Goal: Task Accomplishment & Management: Use online tool/utility

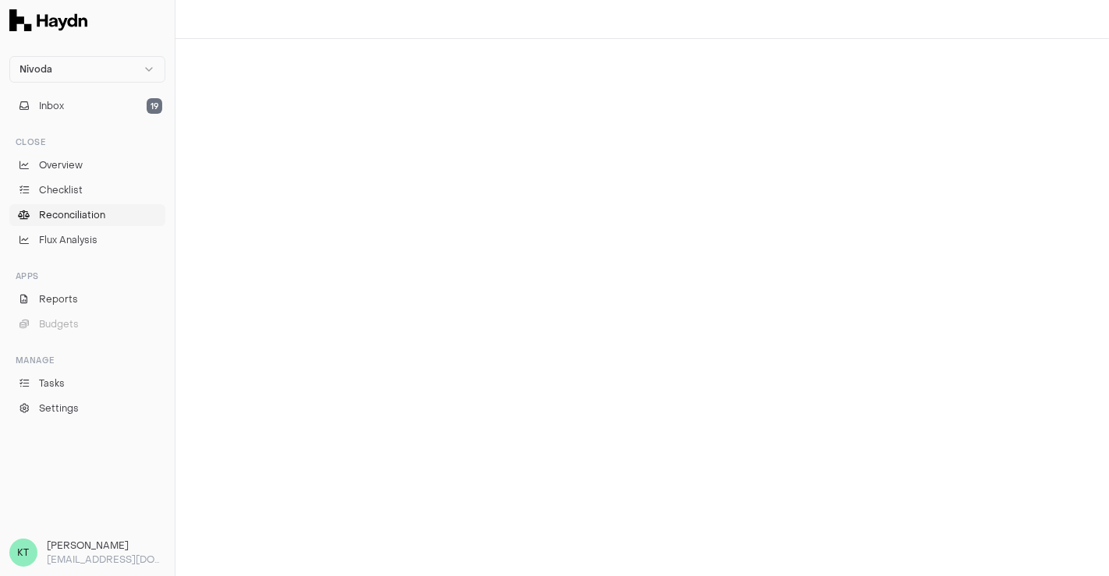
click at [92, 215] on span "Reconciliation" at bounding box center [72, 215] width 66 height 14
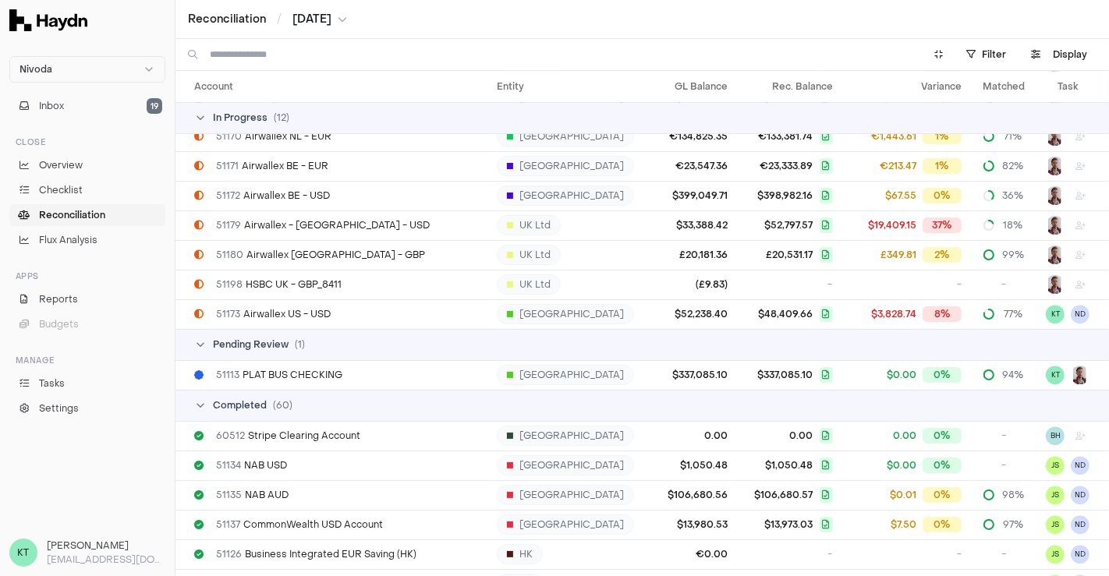
scroll to position [3629, 0]
click at [363, 303] on td "51173 Airwallex US - USD" at bounding box center [332, 314] width 315 height 30
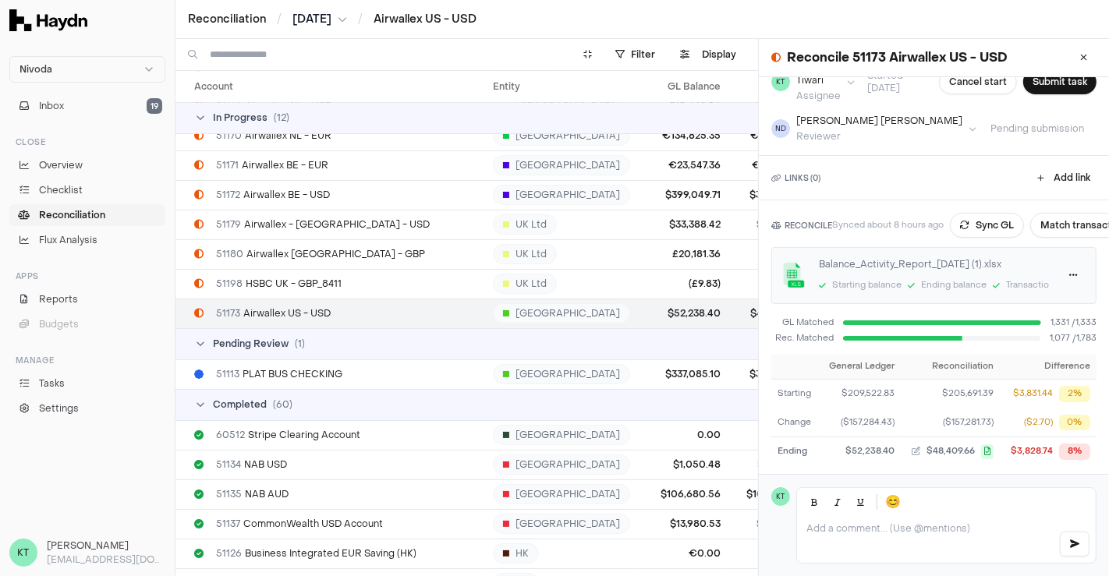
scroll to position [52, 0]
click at [996, 214] on button "Sync GL" at bounding box center [987, 225] width 74 height 25
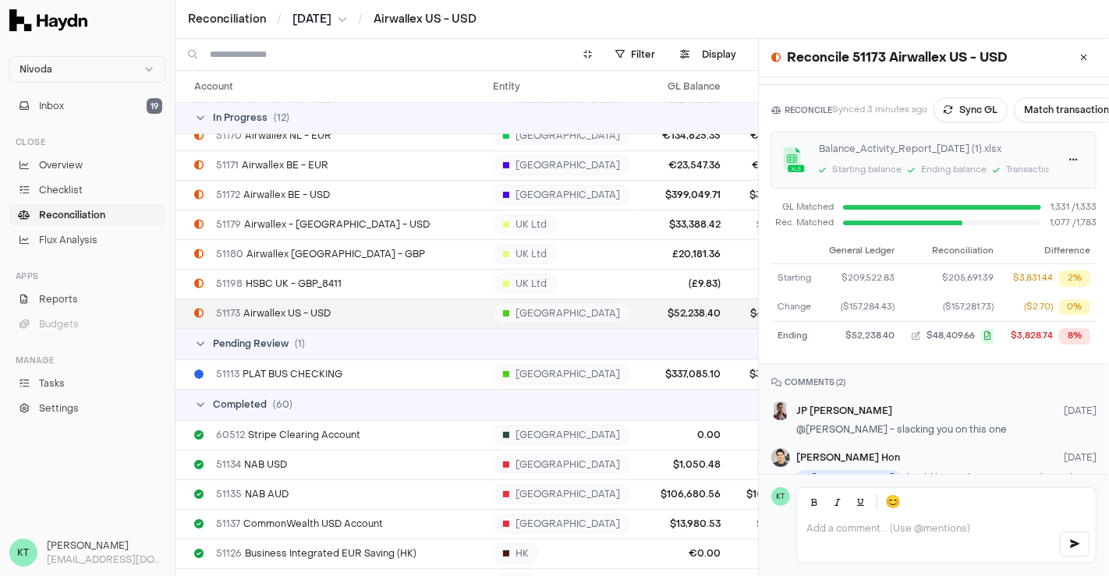
click at [338, 26] on button "[DATE]" at bounding box center [319, 20] width 55 height 16
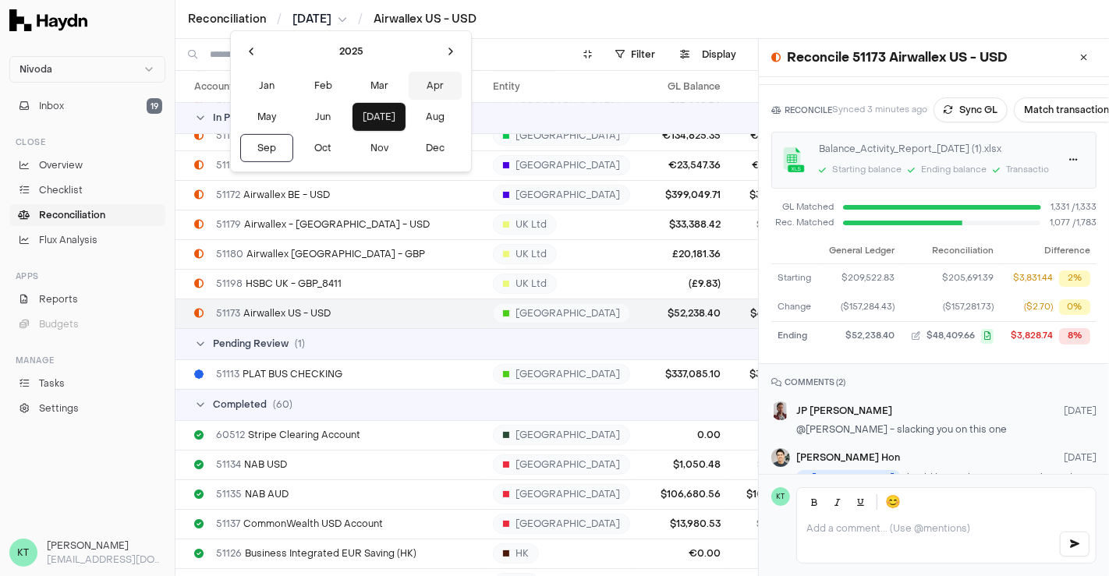
click at [409, 91] on button "Apr" at bounding box center [435, 86] width 53 height 28
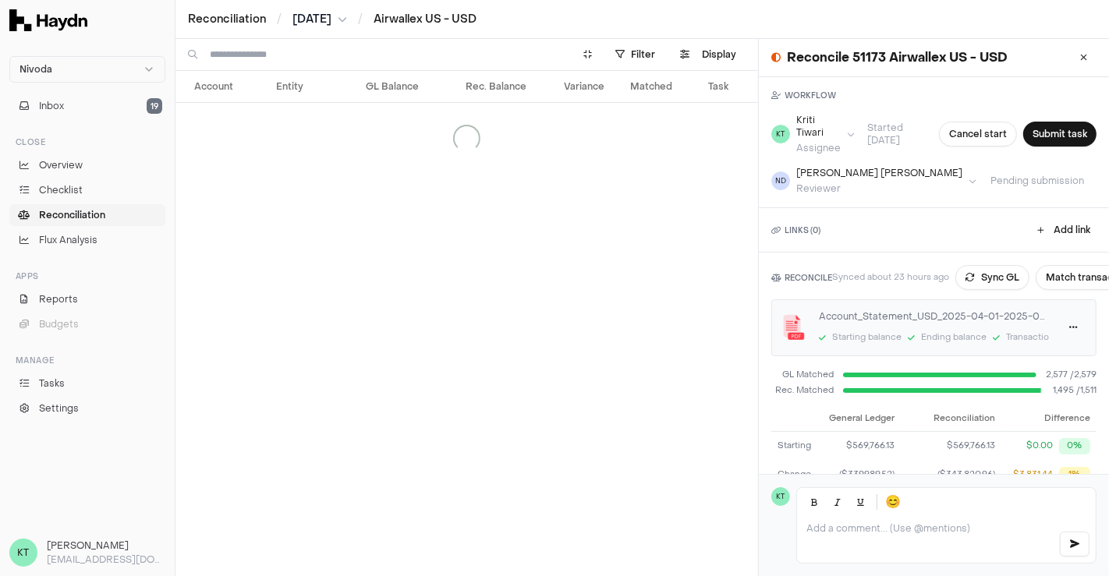
scroll to position [116, 0]
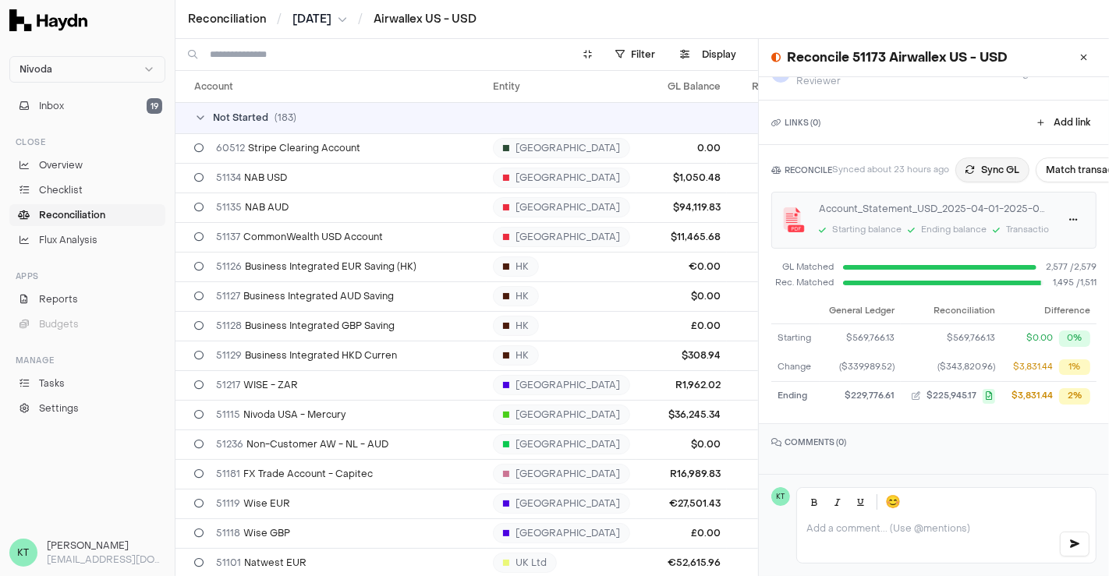
click at [1001, 165] on button "Sync GL" at bounding box center [992, 170] width 74 height 25
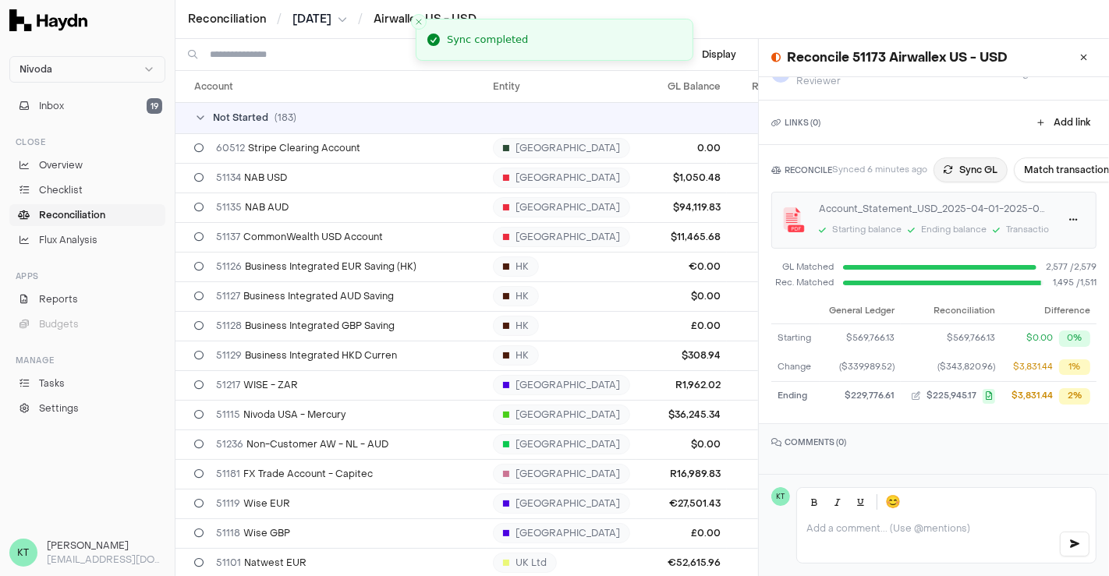
click at [977, 160] on button "Sync GL" at bounding box center [970, 170] width 74 height 25
click at [331, 12] on span "[DATE]" at bounding box center [311, 20] width 39 height 16
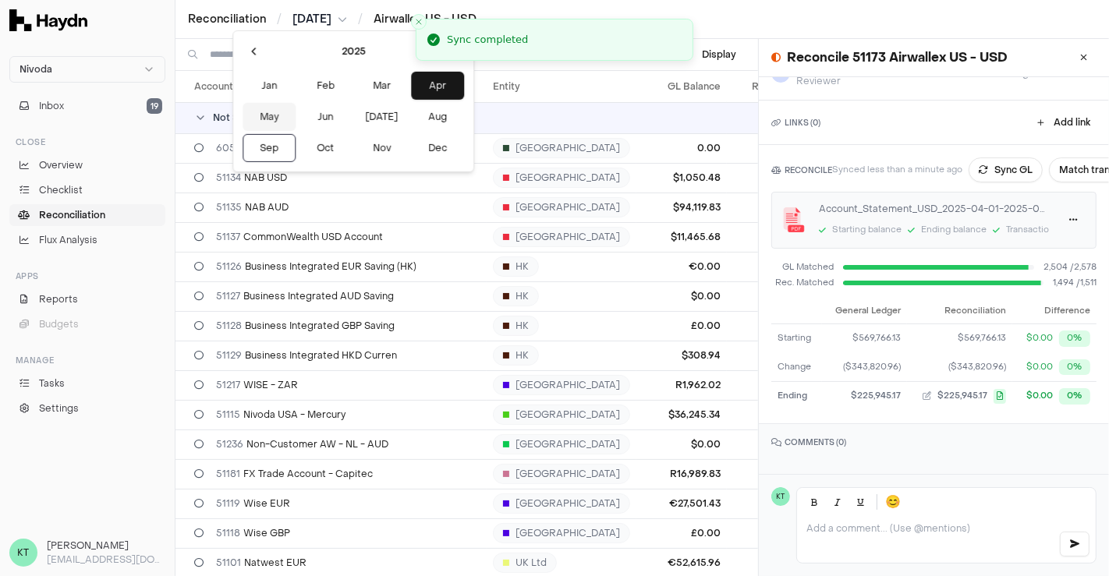
click at [268, 121] on button "May" at bounding box center [268, 117] width 53 height 28
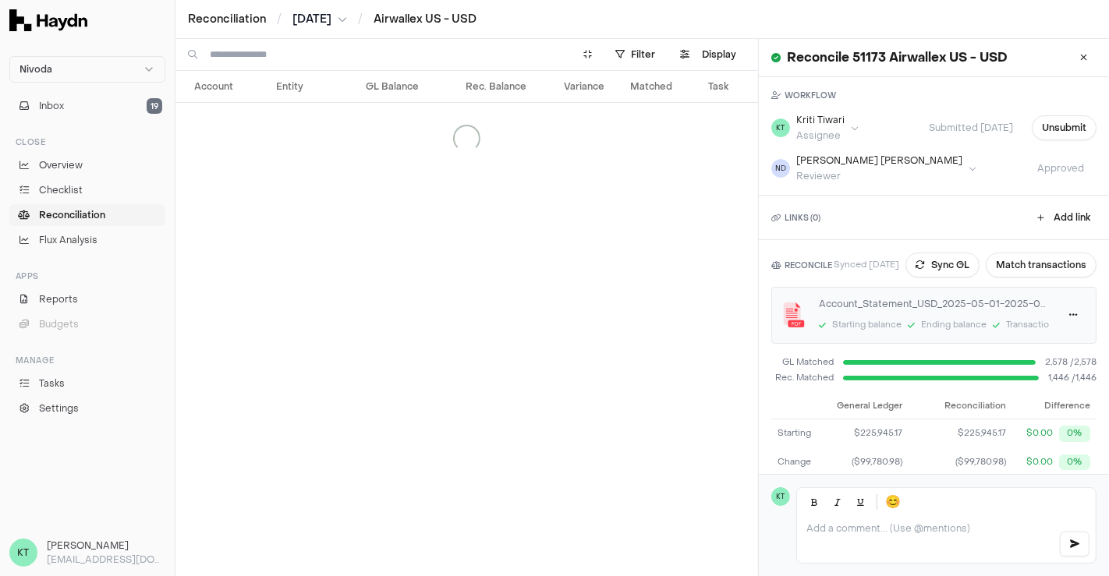
scroll to position [104, 0]
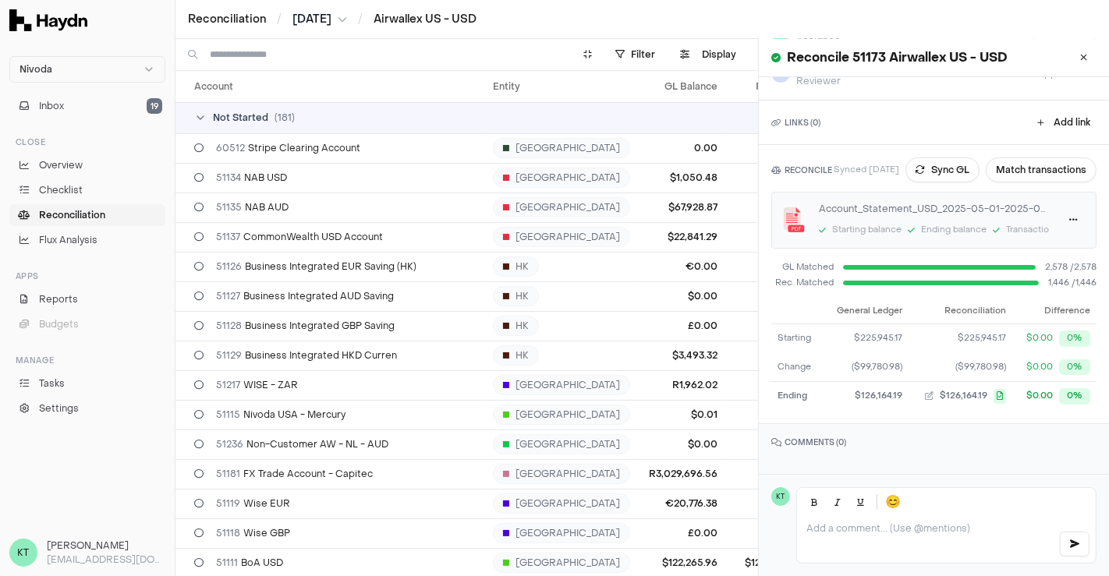
click at [347, 27] on button "[DATE]" at bounding box center [319, 20] width 55 height 16
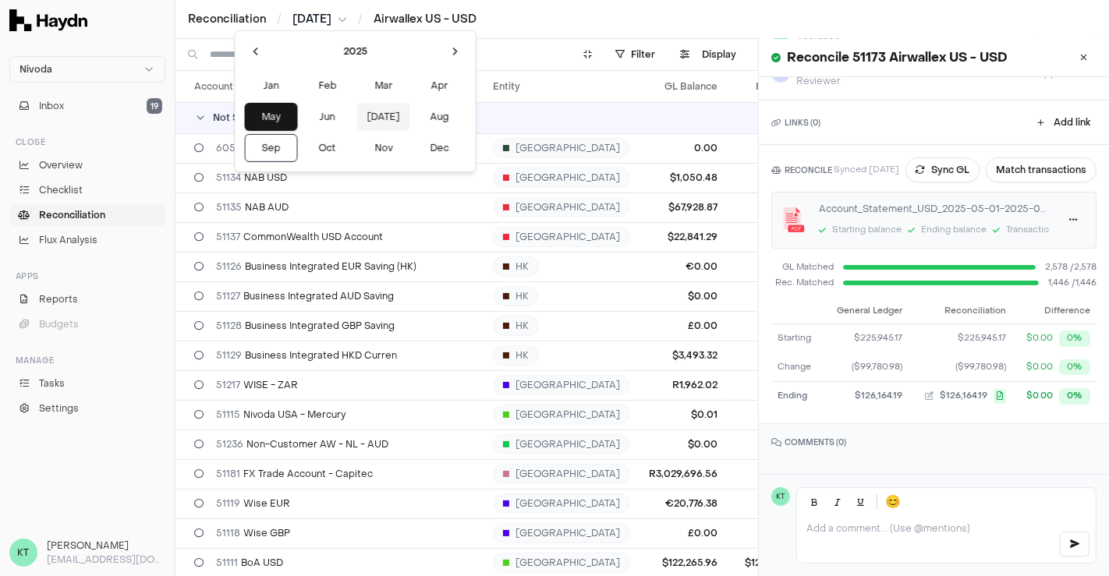
click at [359, 112] on button "[DATE]" at bounding box center [383, 117] width 53 height 28
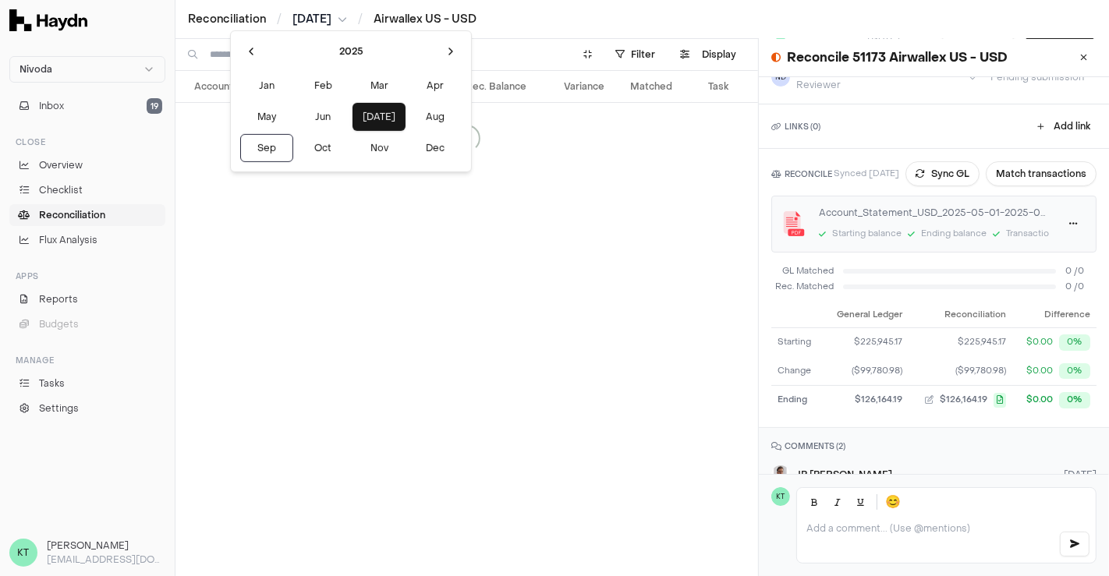
scroll to position [115, 0]
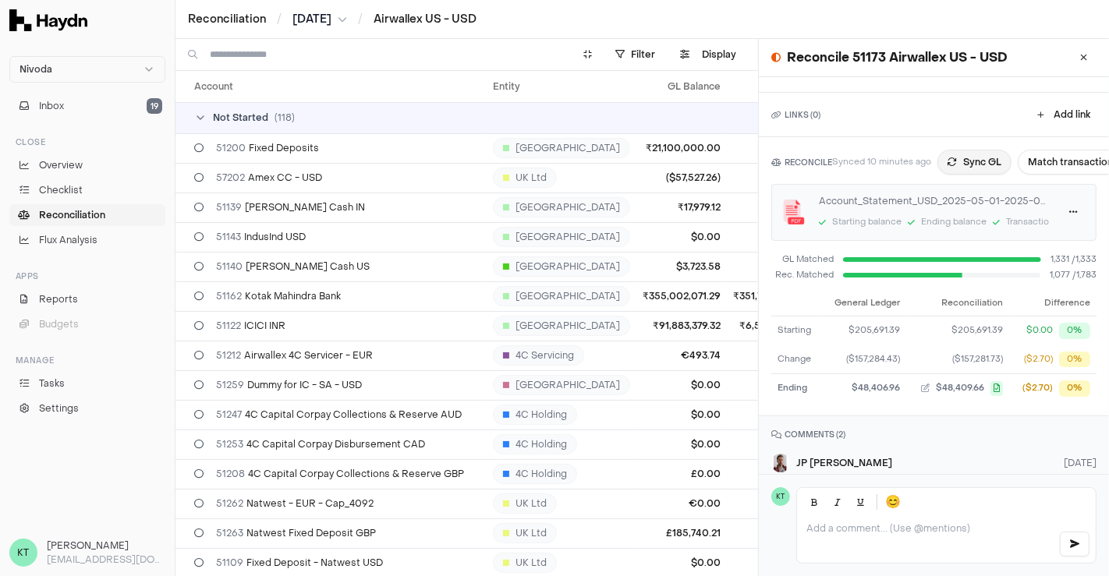
click at [964, 168] on button "Sync GL" at bounding box center [974, 162] width 74 height 25
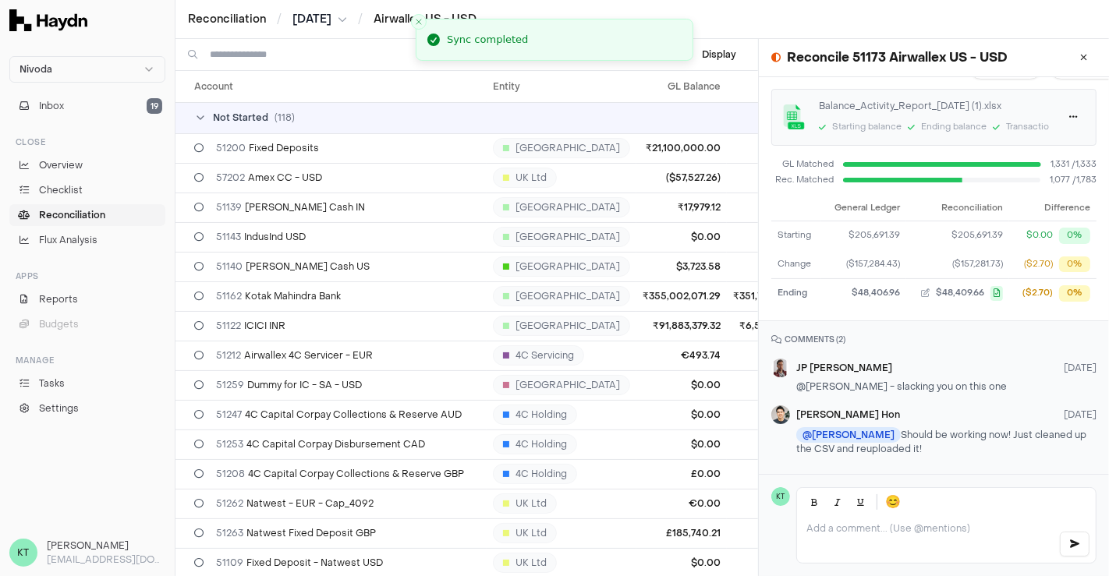
scroll to position [0, 0]
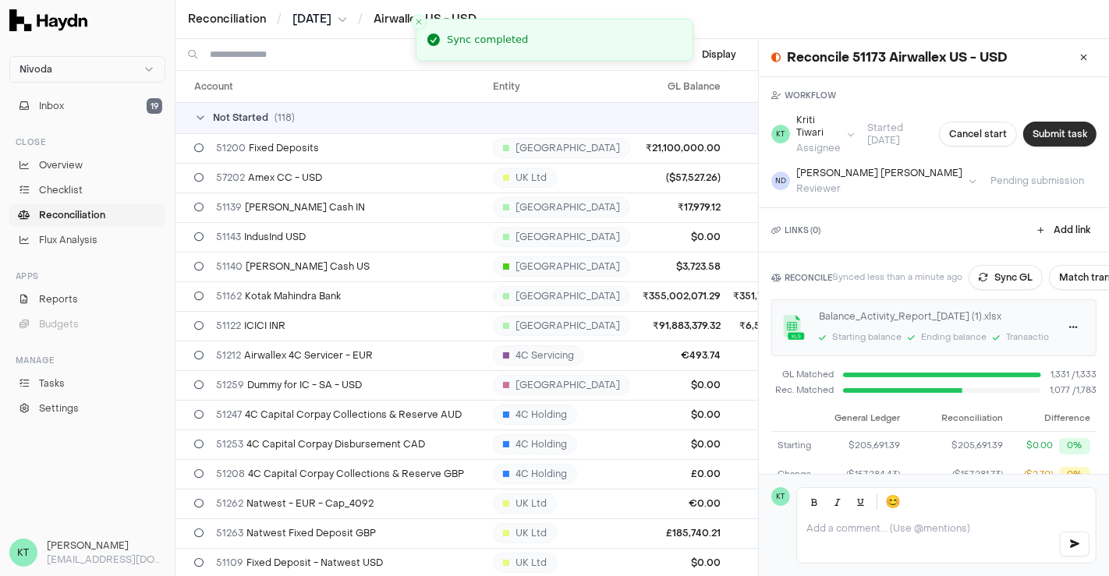
click at [1055, 130] on button "Submit task" at bounding box center [1059, 134] width 73 height 25
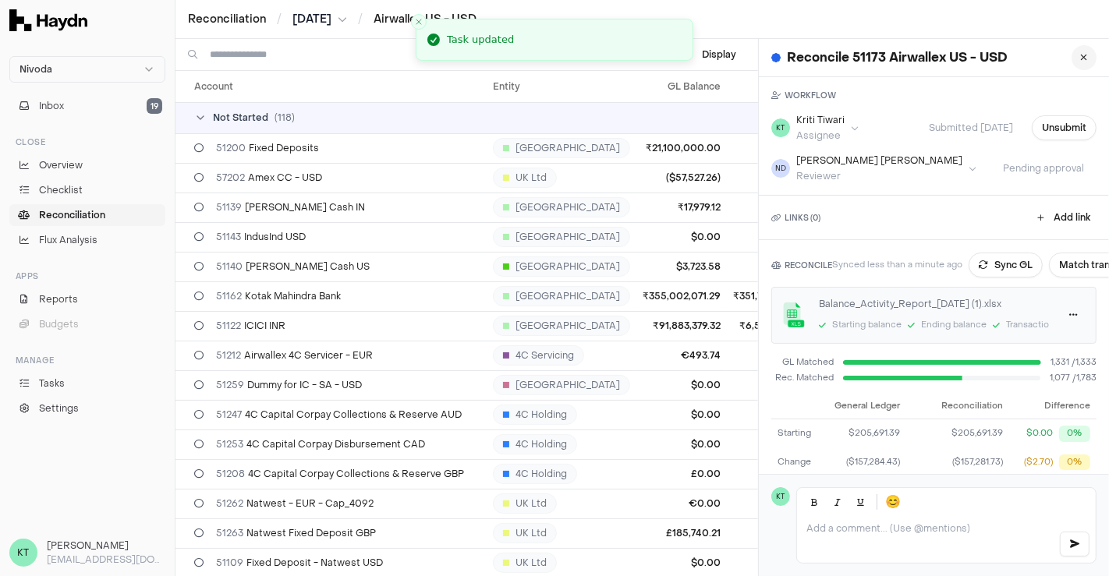
click at [1081, 59] on icon at bounding box center [1084, 57] width 7 height 9
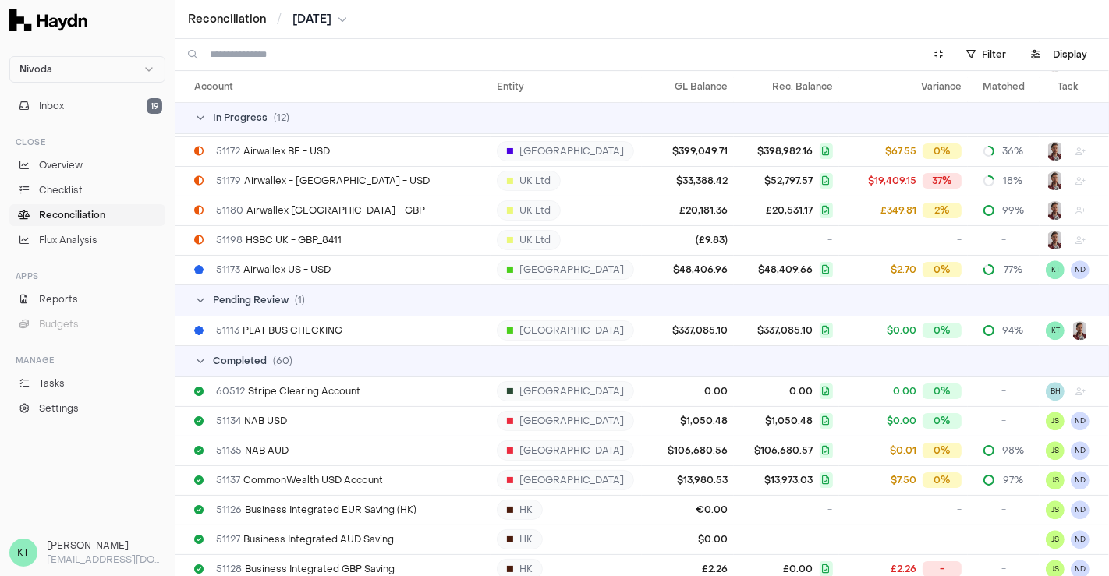
scroll to position [3676, 0]
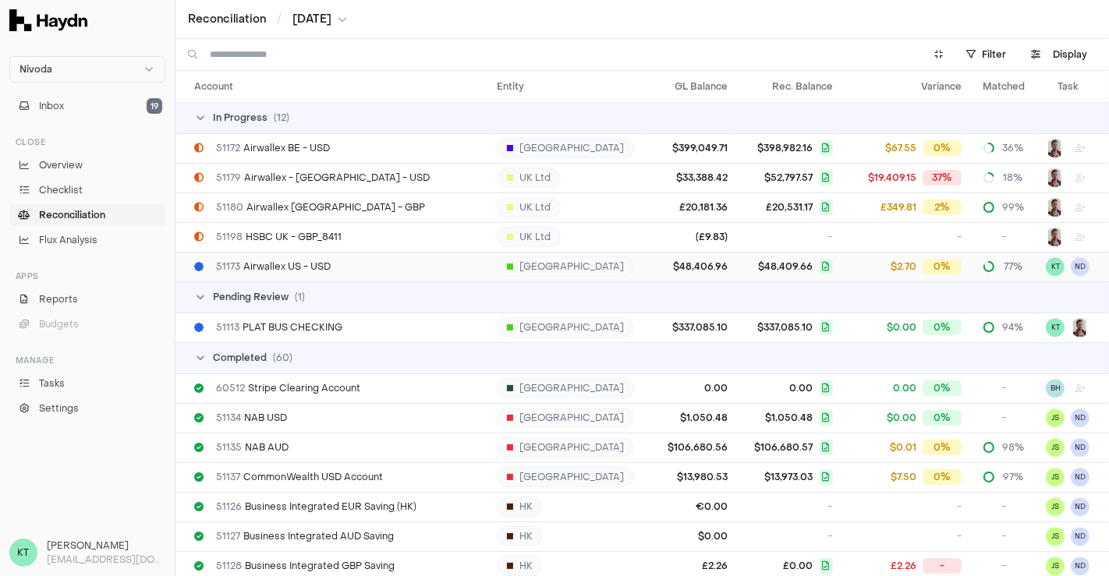
click at [403, 271] on div "51173 Airwallex US - USD" at bounding box center [339, 266] width 290 height 12
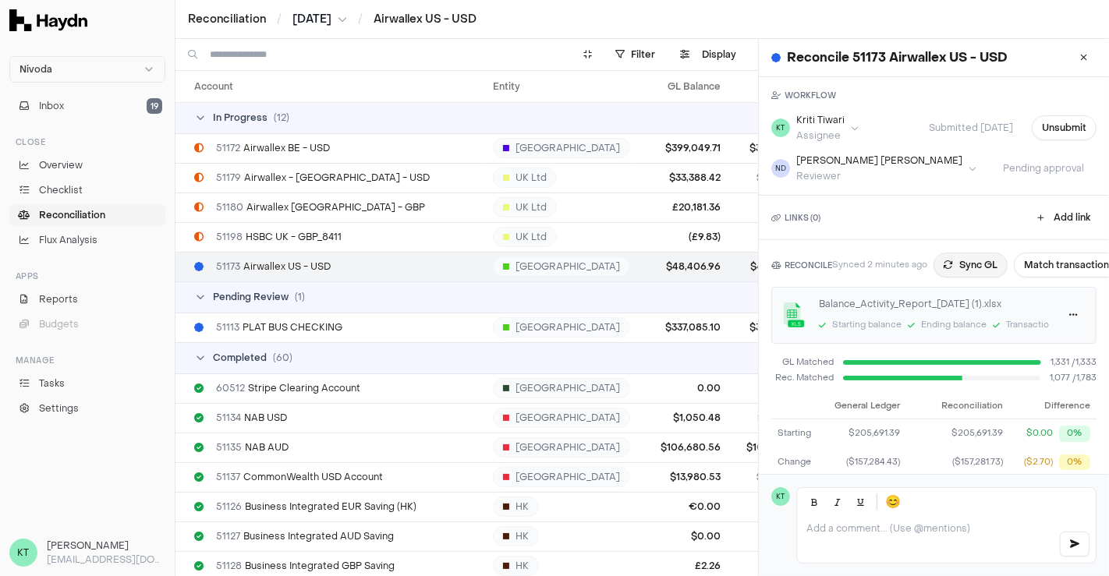
click at [963, 274] on button "Sync GL" at bounding box center [970, 265] width 74 height 25
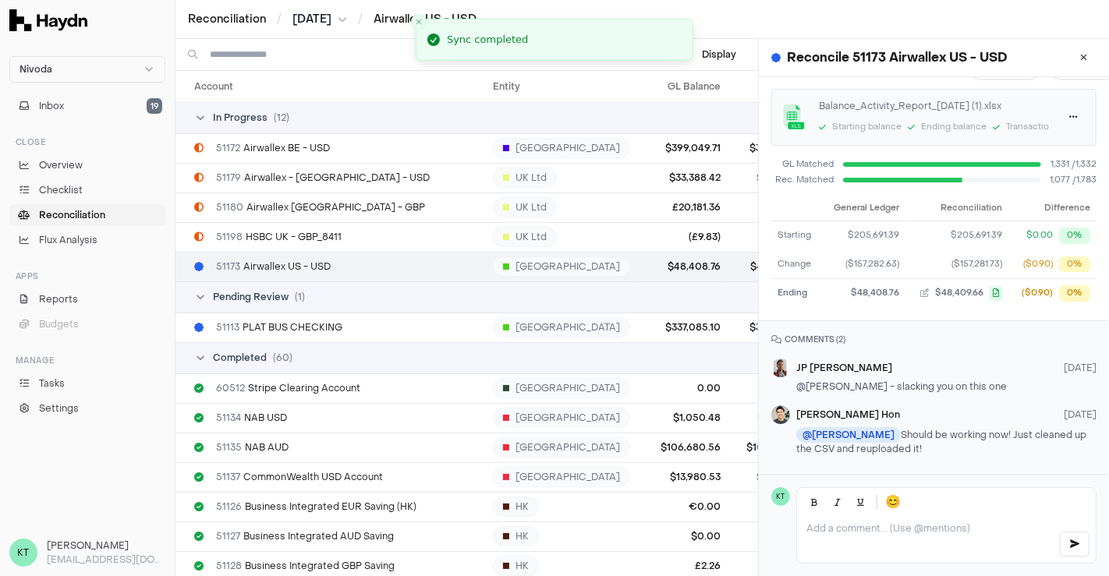
scroll to position [205, 0]
click at [1082, 67] on div "Reconcile 51173 Airwallex US - USD" at bounding box center [934, 58] width 350 height 38
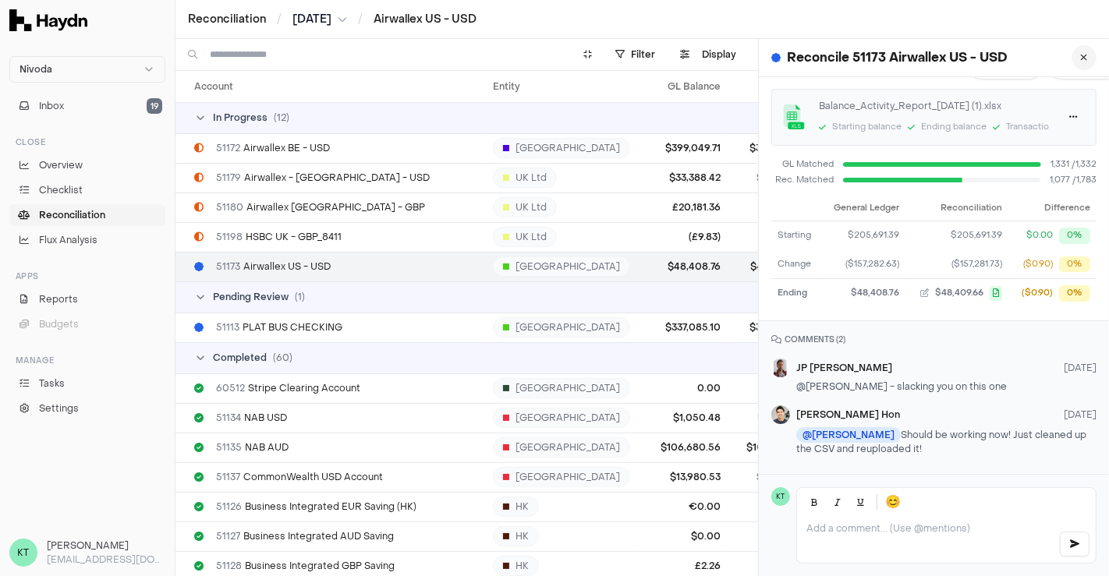
click at [1078, 65] on button at bounding box center [1083, 57] width 25 height 25
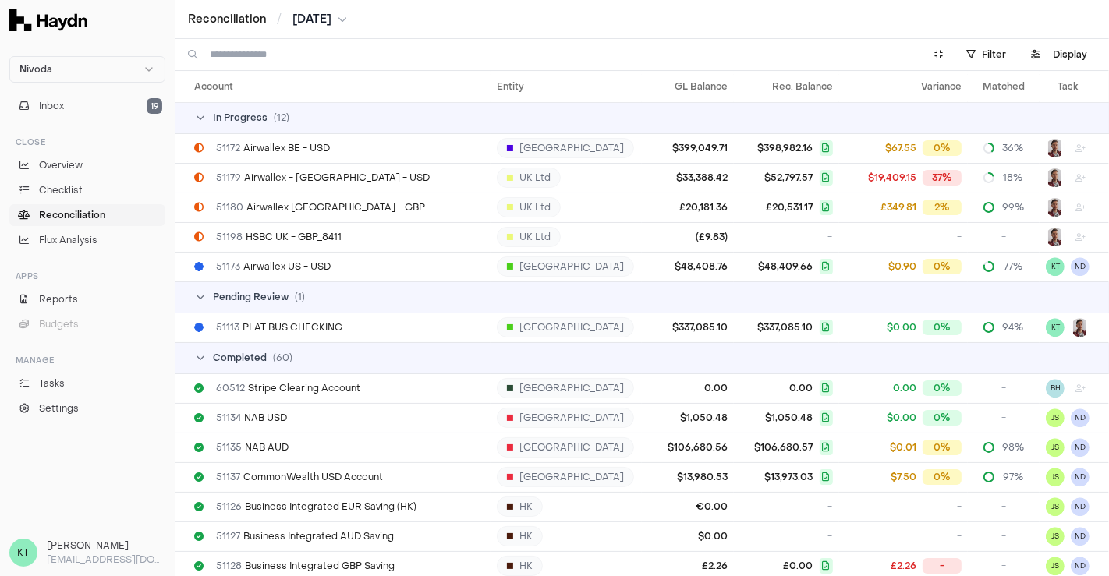
click at [317, 17] on span "[DATE]" at bounding box center [311, 20] width 39 height 16
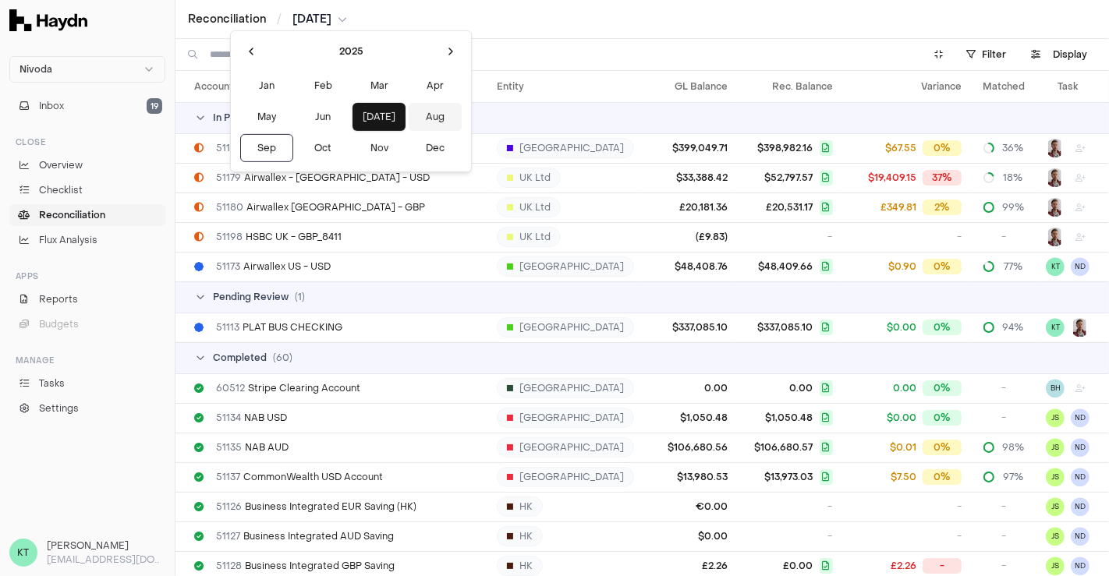
click at [409, 112] on button "Aug" at bounding box center [435, 117] width 53 height 28
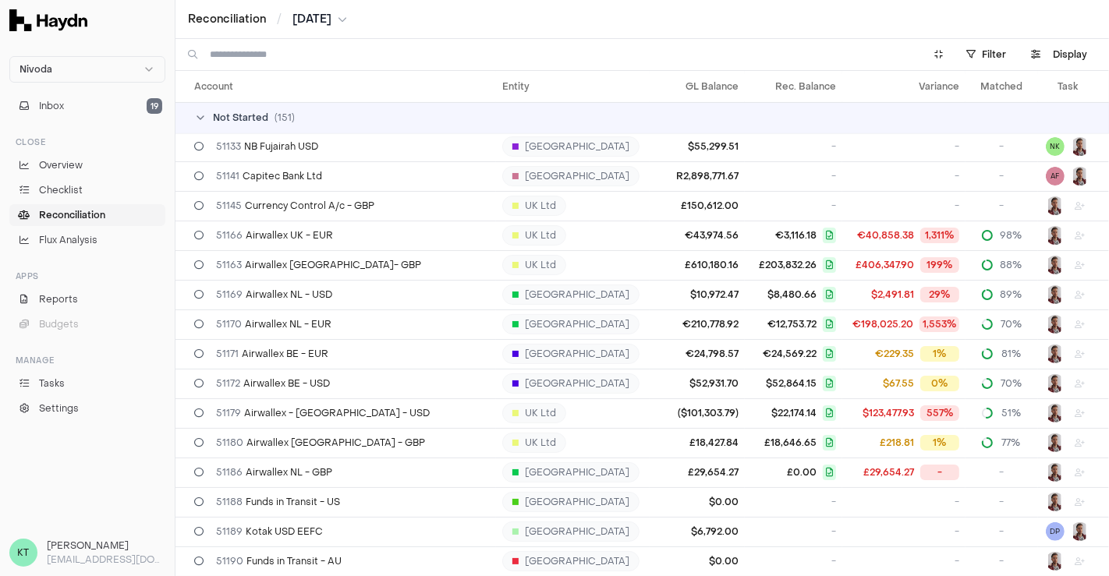
scroll to position [1068, 0]
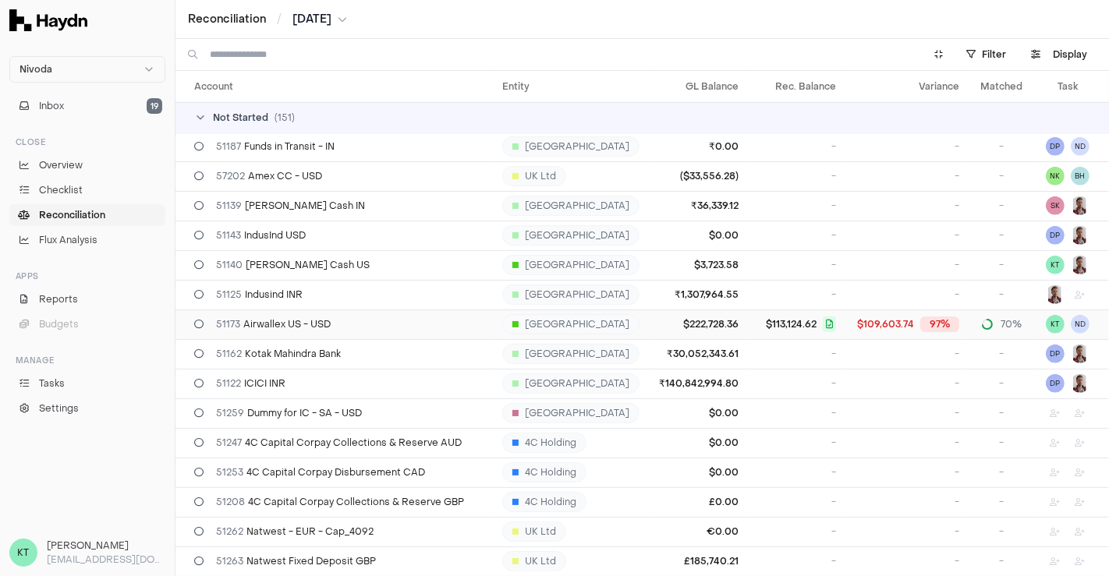
click at [434, 332] on td "51173 Airwallex US - USD" at bounding box center [335, 325] width 320 height 30
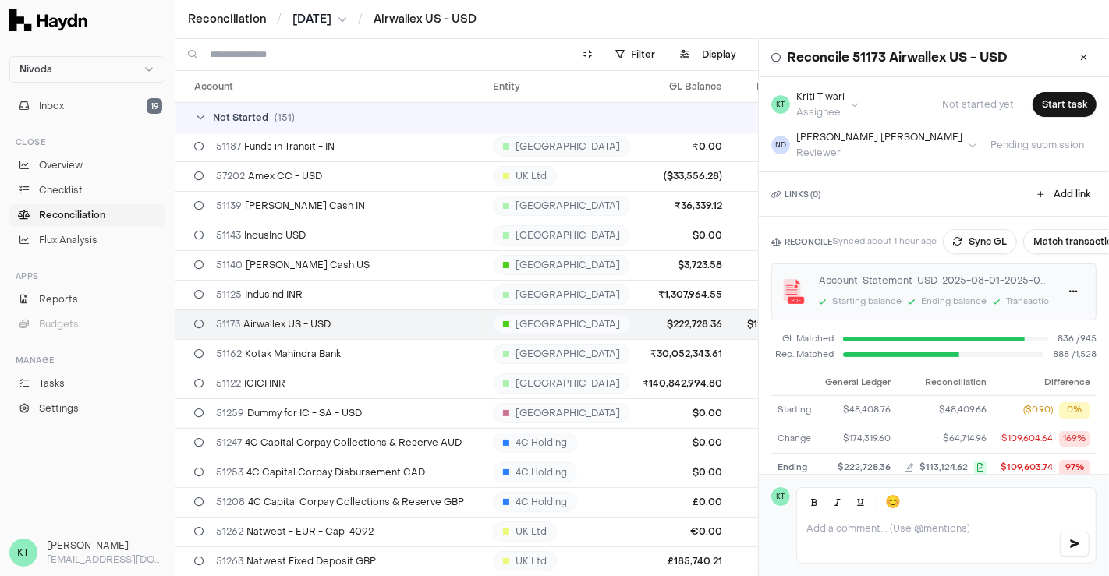
scroll to position [22, 0]
click at [986, 250] on button "Sync GL" at bounding box center [980, 243] width 74 height 25
click at [986, 250] on div "Synced about 1 hour ago Syncing... Match transactions" at bounding box center [985, 243] width 307 height 25
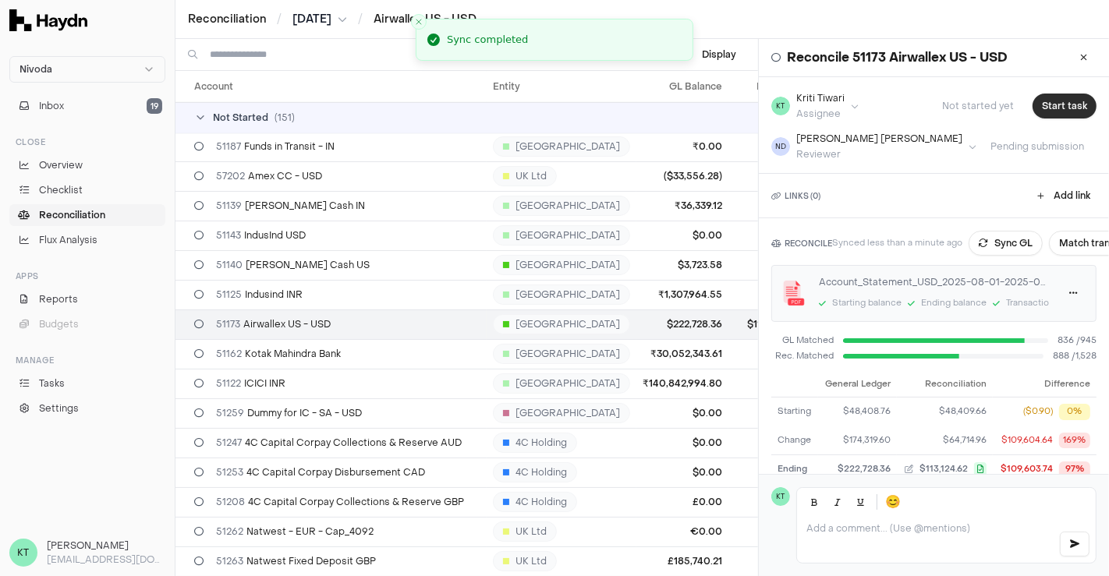
click at [1055, 106] on button "Start task" at bounding box center [1064, 106] width 64 height 25
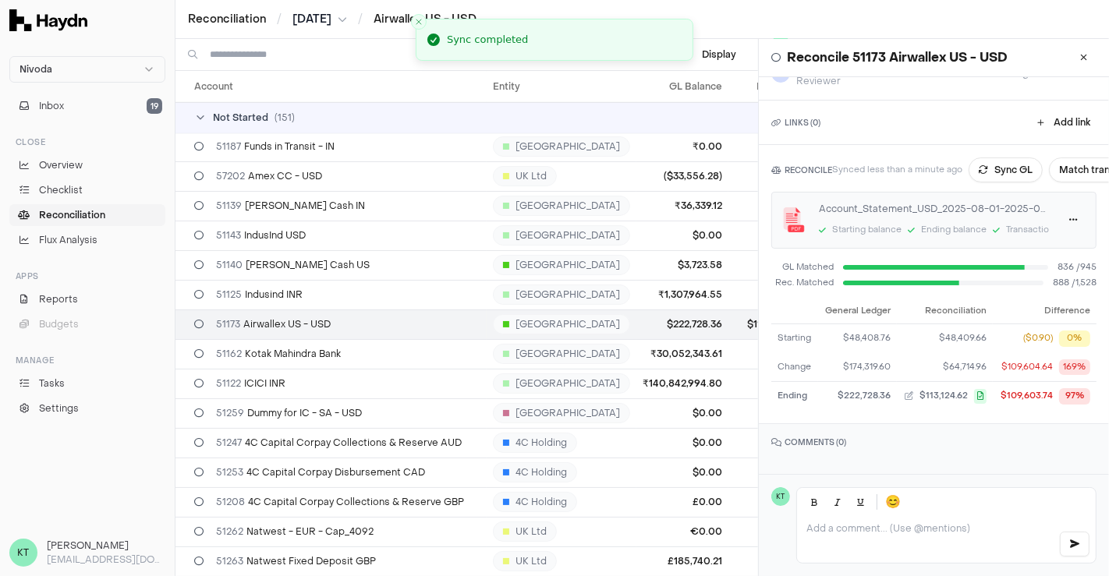
scroll to position [119, 0]
click at [1081, 158] on button "Match transactions" at bounding box center [1104, 170] width 111 height 25
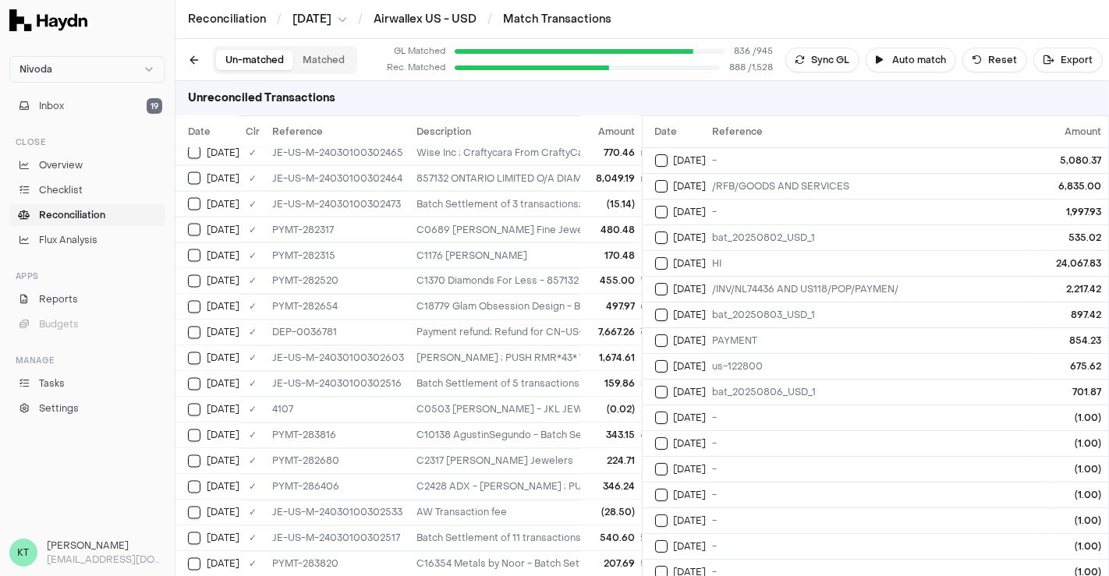
scroll to position [15823, 0]
